Goal: Navigation & Orientation: Find specific page/section

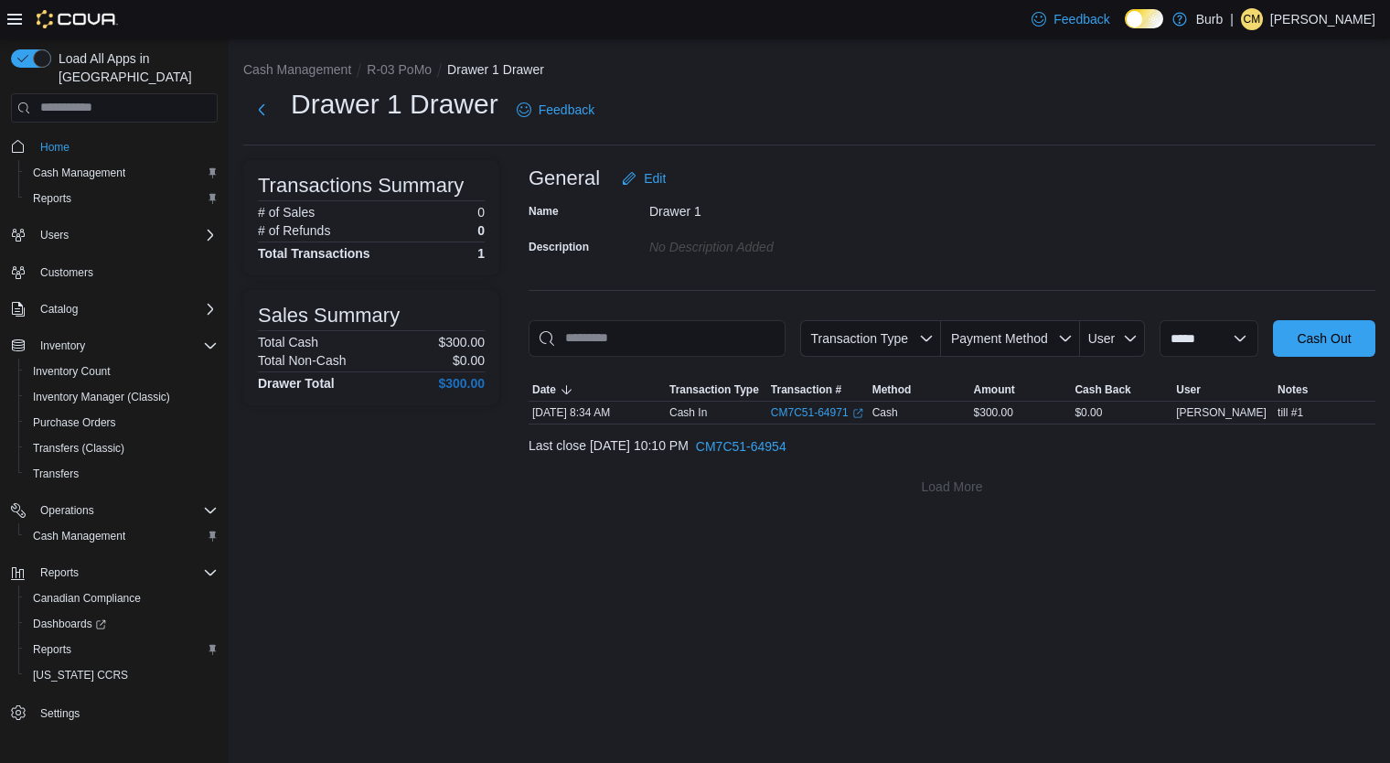
click at [1322, 23] on p "Cristian Malara" at bounding box center [1323, 19] width 105 height 22
click at [1279, 183] on span "Sign Out" at bounding box center [1257, 177] width 49 height 18
